Goal: Information Seeking & Learning: Learn about a topic

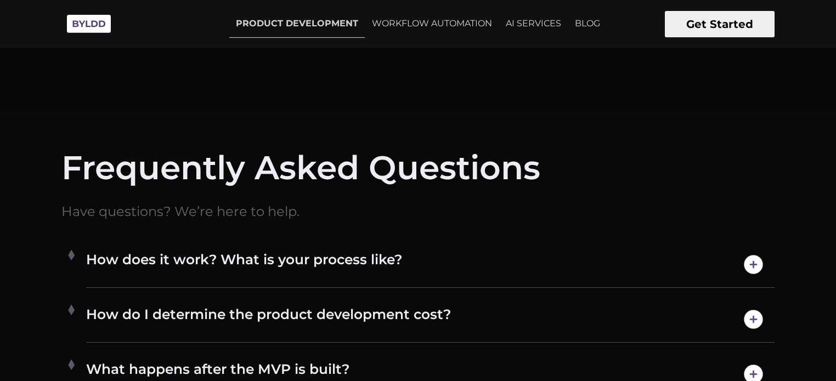
scroll to position [5417, 0]
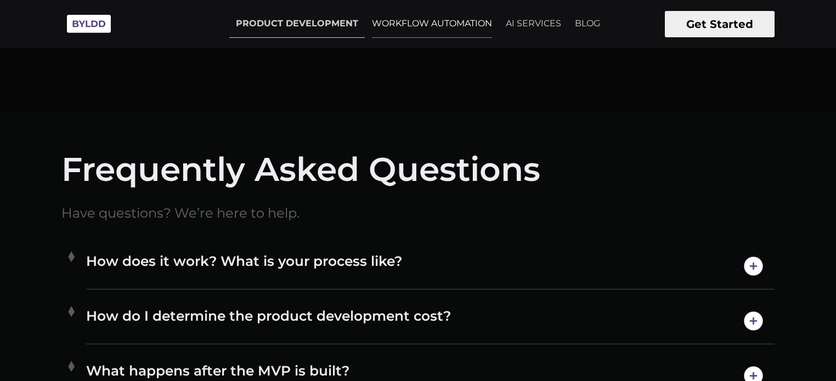
click at [434, 27] on link "WORKFLOW AUTOMATION" at bounding box center [431, 23] width 133 height 27
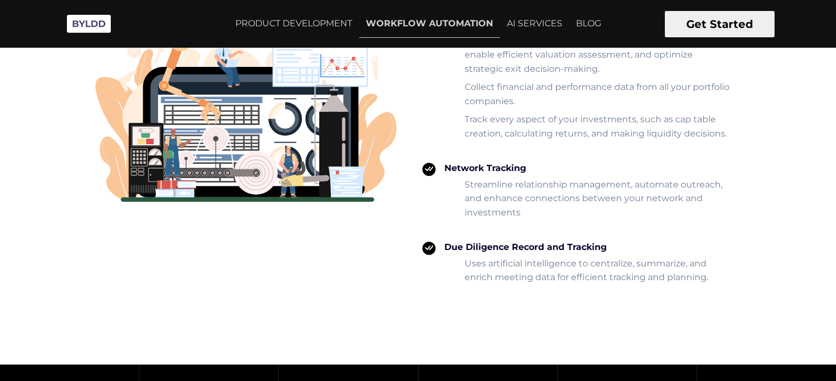
scroll to position [2437, 0]
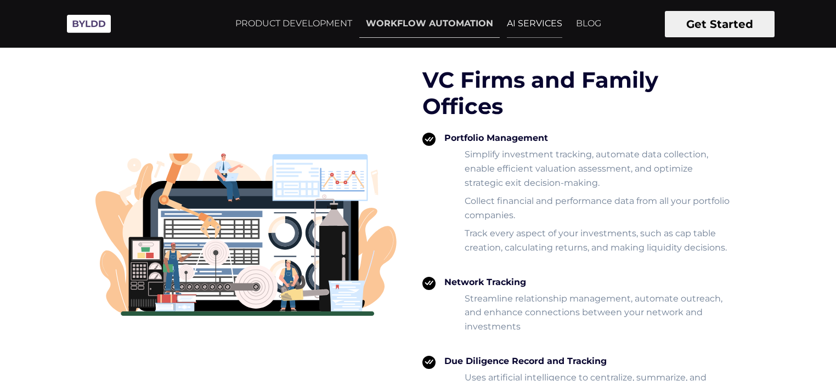
click at [537, 30] on link "AI SERVICES" at bounding box center [534, 23] width 69 height 27
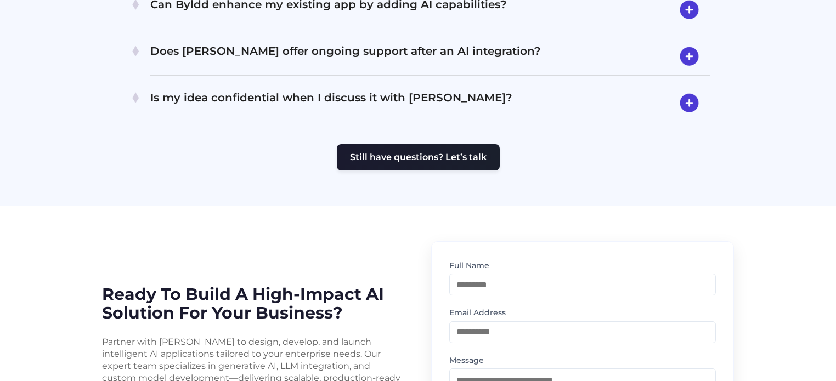
scroll to position [2331, 0]
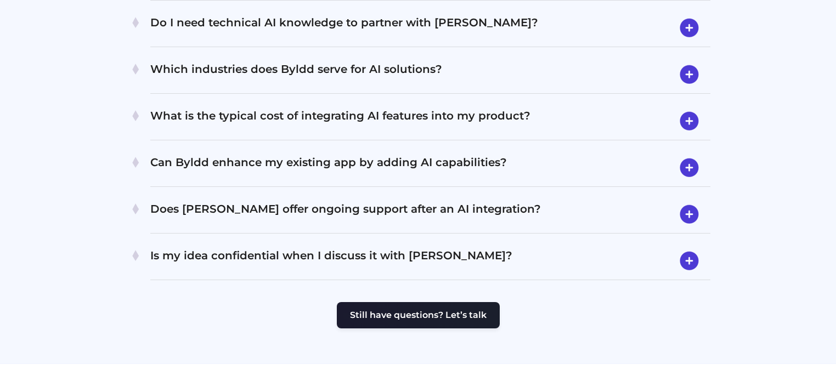
click at [405, 247] on h4 "Is my idea confidential when I discuss it with Byldd?" at bounding box center [430, 261] width 560 height 29
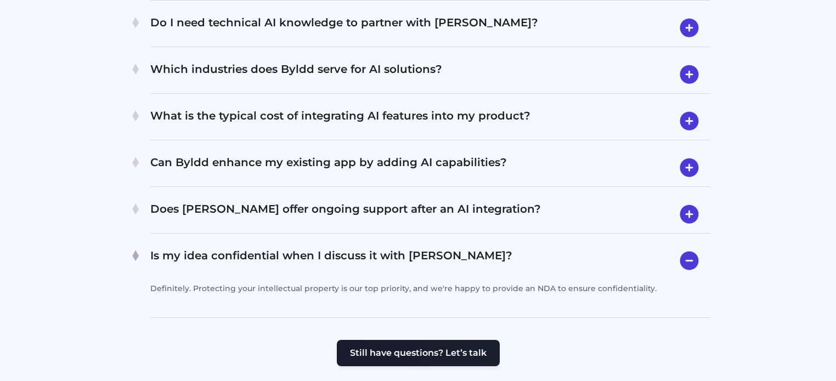
click at [405, 247] on h4 "Is my idea confidential when I discuss it with Byldd?" at bounding box center [430, 261] width 560 height 28
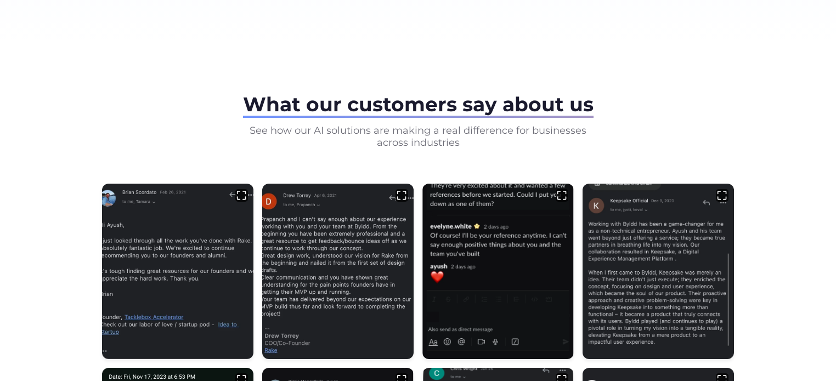
scroll to position [0, 0]
